Goal: Navigation & Orientation: Go to known website

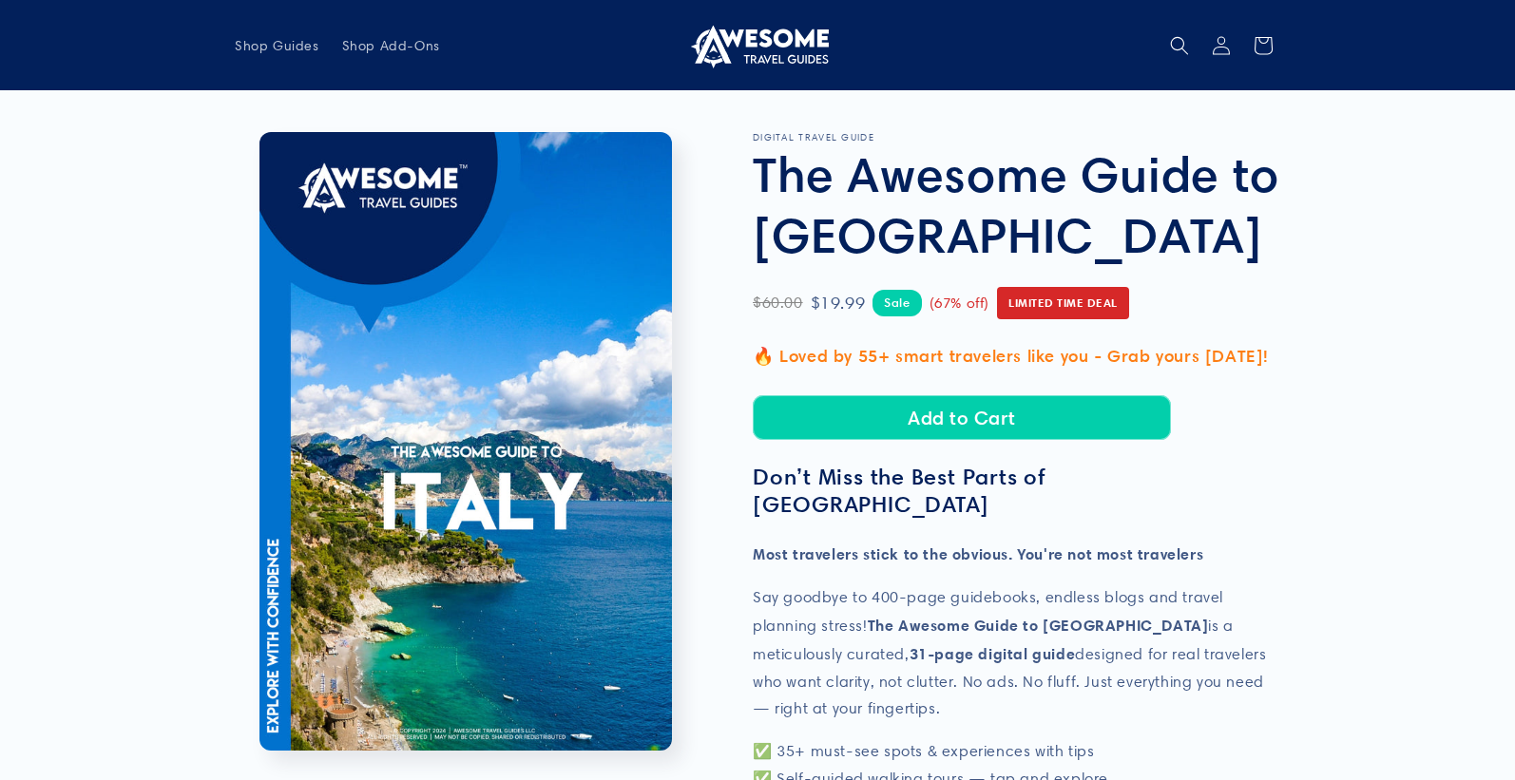
click at [739, 29] on img at bounding box center [757, 46] width 143 height 46
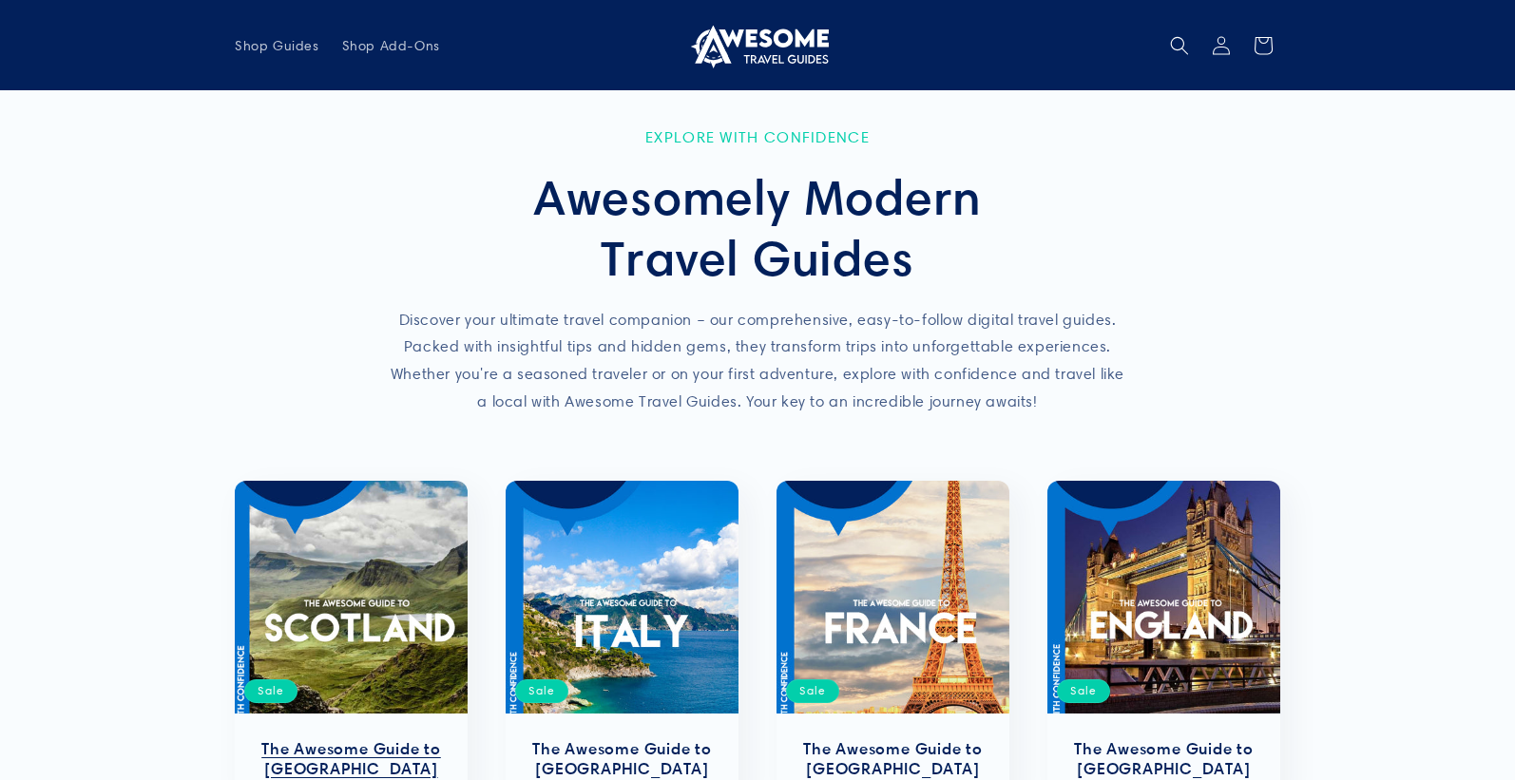
click at [334, 740] on link "The Awesome Guide to Scotland" at bounding box center [351, 760] width 195 height 40
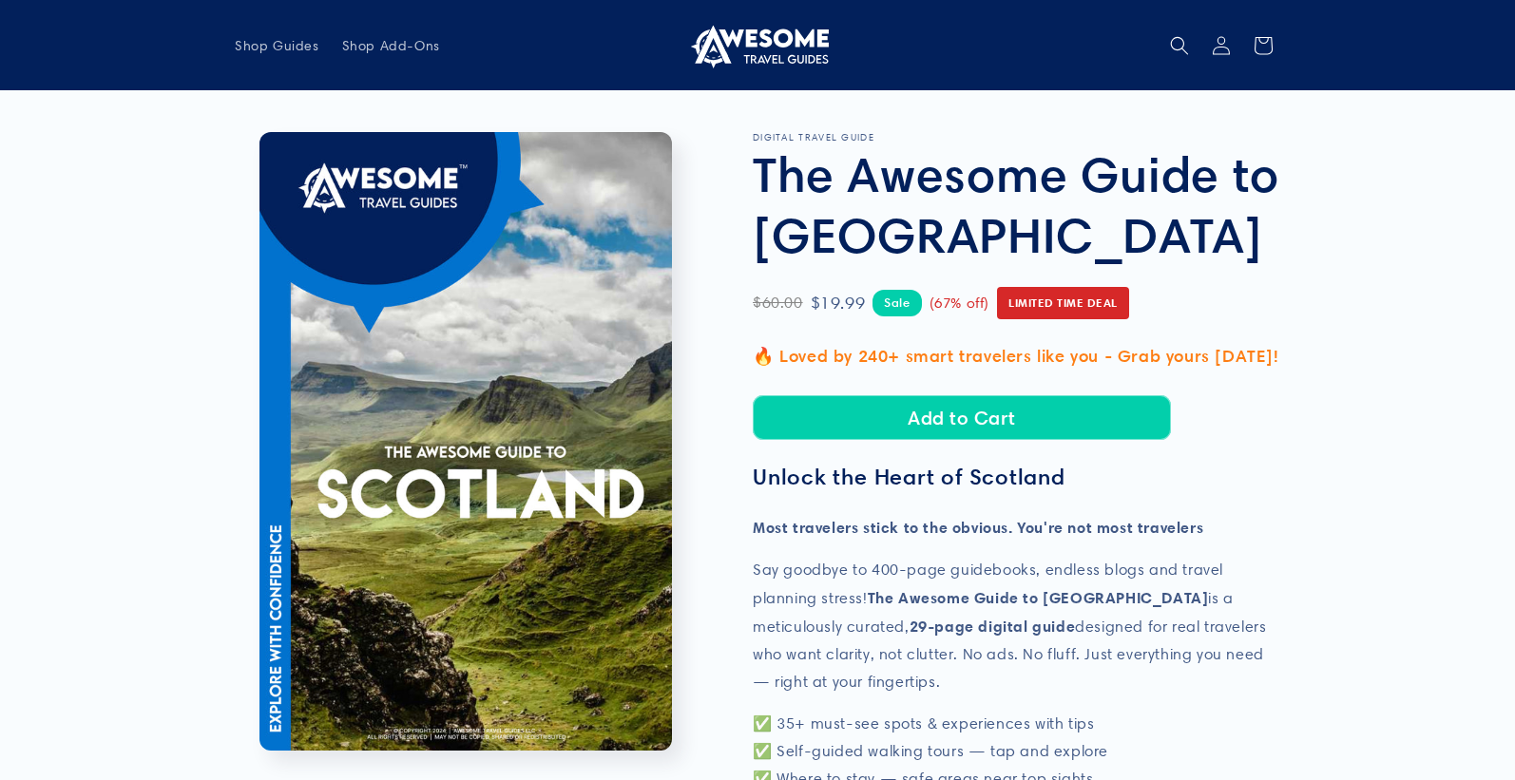
click at [779, 29] on img at bounding box center [757, 46] width 143 height 46
